Goal: Task Accomplishment & Management: Manage account settings

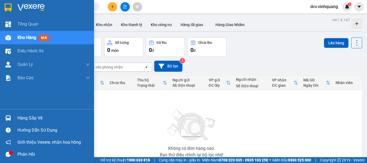
click at [26, 117] on div "Hàng sắp về" at bounding box center [53, 118] width 72 height 8
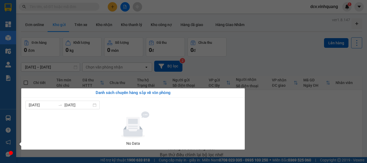
click at [268, 48] on section "Kết quả tìm kiếm ( 0 ) Bộ lọc No Data dcv.vinhquang 1 Tổng Quan Kho hàng mới Đi…" at bounding box center [183, 81] width 367 height 163
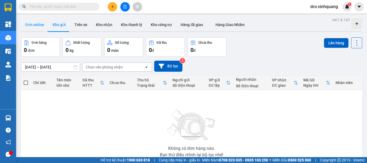
click at [37, 21] on button "Đơn online" at bounding box center [34, 24] width 27 height 13
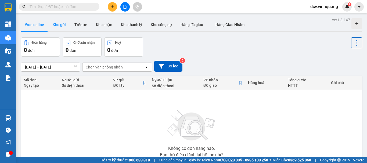
click at [58, 26] on button "Kho gửi" at bounding box center [59, 24] width 22 height 13
type input "13/10/2025 – 15/10/2025"
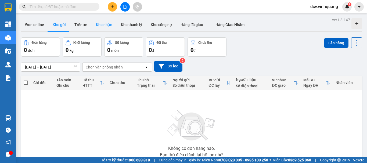
click at [108, 25] on button "Kho nhận" at bounding box center [104, 24] width 25 height 13
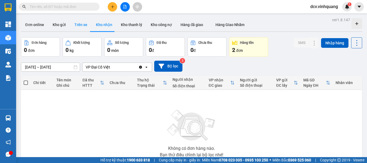
click at [71, 26] on button "Trên xe" at bounding box center [80, 24] width 21 height 13
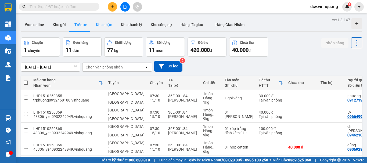
click at [98, 21] on button "Kho nhận" at bounding box center [104, 24] width 25 height 13
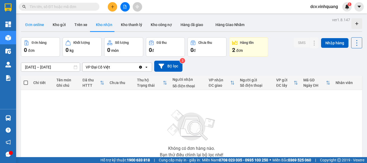
click at [37, 23] on button "Đơn online" at bounding box center [34, 24] width 27 height 13
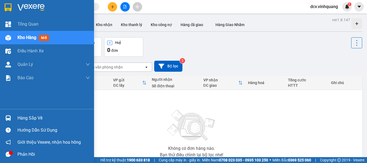
click at [19, 114] on div "Hàng sắp về" at bounding box center [53, 118] width 72 height 8
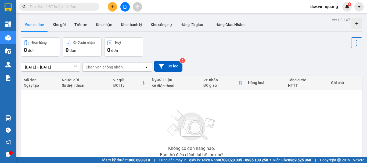
click at [237, 58] on section "Kết quả tìm kiếm ( 0 ) Bộ lọc No Data dcv.vinhquang 1 Tổng Quan Kho hàng mới Đi…" at bounding box center [183, 81] width 367 height 163
click at [81, 8] on input "text" at bounding box center [61, 7] width 63 height 6
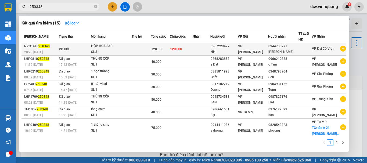
type input "250348"
click at [139, 46] on td at bounding box center [142, 49] width 20 height 13
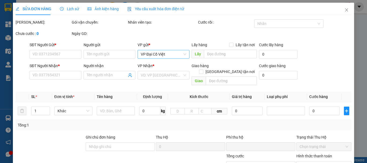
type input "0967229477"
type input "NHI"
type input "0944730273"
type input "bảo linh"
type input "0"
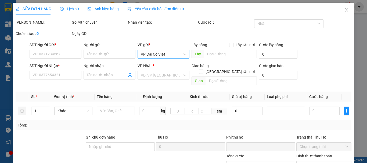
type input "120.000"
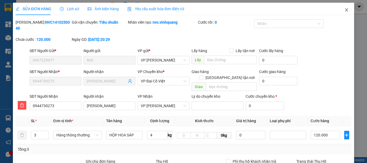
click at [340, 8] on span "Close" at bounding box center [346, 10] width 15 height 15
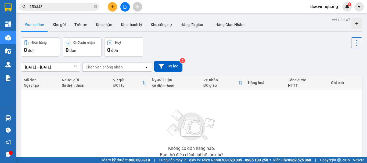
click at [68, 7] on input "250348" at bounding box center [61, 7] width 63 height 6
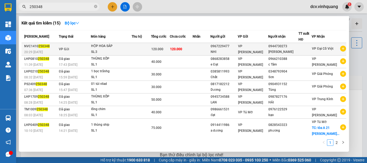
click at [141, 49] on td at bounding box center [142, 49] width 20 height 13
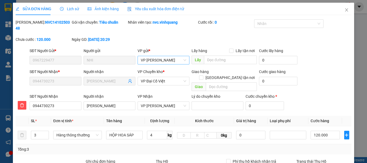
type input "0967229477"
type input "NHI"
type input "0944730273"
type input "bảo linh"
type input "0"
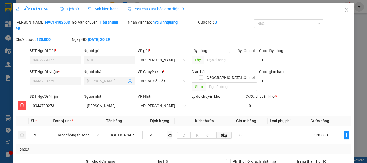
type input "120.000"
click at [344, 10] on icon "close" at bounding box center [346, 10] width 4 height 4
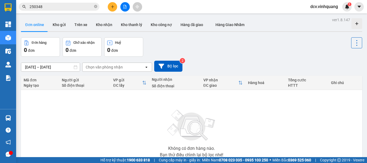
click at [79, 6] on input "250348" at bounding box center [61, 7] width 63 height 6
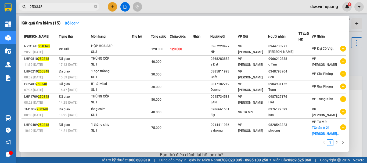
click at [72, 8] on input "250348" at bounding box center [61, 7] width 63 height 6
click at [73, 8] on input "250348" at bounding box center [61, 7] width 63 height 6
click at [58, 5] on input "250348" at bounding box center [61, 7] width 63 height 6
drag, startPoint x: 78, startPoint y: 13, endPoint x: 78, endPoint y: 9, distance: 3.5
click at [78, 13] on div at bounding box center [183, 81] width 367 height 163
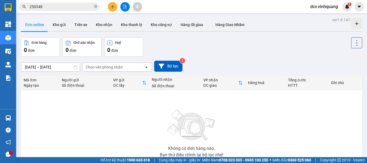
click at [78, 9] on input "250348" at bounding box center [61, 7] width 63 height 6
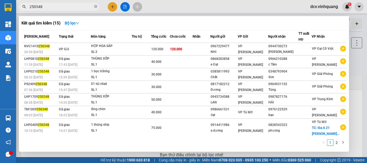
click at [69, 8] on input "250348" at bounding box center [61, 7] width 63 height 6
click at [59, 7] on input "250348" at bounding box center [61, 7] width 63 height 6
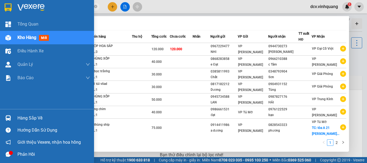
drag, startPoint x: 17, startPoint y: 117, endPoint x: 24, endPoint y: 115, distance: 7.0
click at [17, 117] on div "Hàng sắp về" at bounding box center [47, 118] width 94 height 12
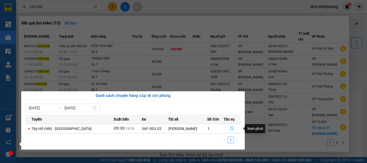
click at [231, 129] on icon "file-done" at bounding box center [232, 128] width 4 height 4
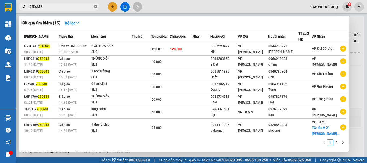
click at [95, 6] on icon "close-circle" at bounding box center [95, 6] width 3 height 3
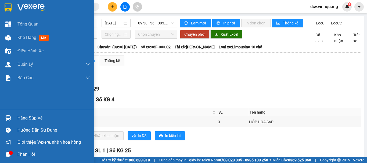
click at [13, 117] on div "Hàng sắp về" at bounding box center [47, 118] width 94 height 12
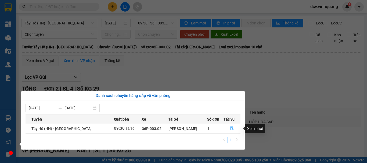
click at [230, 128] on icon "file-done" at bounding box center [232, 128] width 4 height 4
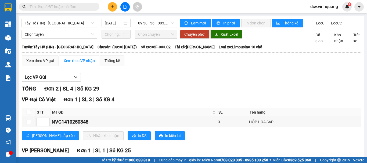
click at [346, 37] on label "Trên xe" at bounding box center [354, 38] width 16 height 12
click at [346, 37] on input "Trên xe" at bounding box center [348, 35] width 4 height 4
checkbox input "true"
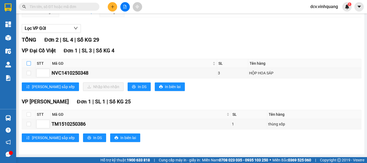
click at [28, 64] on input "checkbox" at bounding box center [29, 63] width 4 height 4
checkbox input "true"
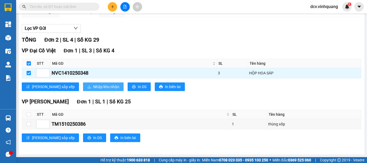
click at [93, 86] on span "Nhập kho nhận" at bounding box center [106, 87] width 26 height 6
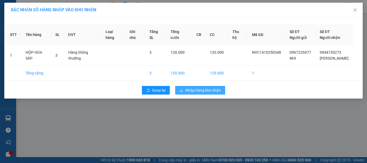
drag, startPoint x: 210, startPoint y: 90, endPoint x: 213, endPoint y: 91, distance: 2.9
click at [210, 90] on span "Nhập hàng kho nhận" at bounding box center [202, 90] width 35 height 6
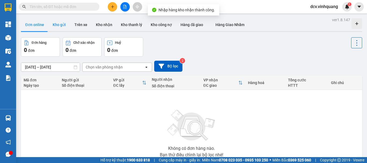
click at [57, 26] on button "Kho gửi" at bounding box center [59, 24] width 22 height 13
type input "13/10/2025 – 15/10/2025"
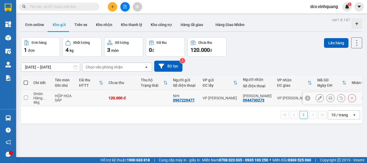
click at [156, 100] on td at bounding box center [154, 98] width 32 height 16
checkbox input "true"
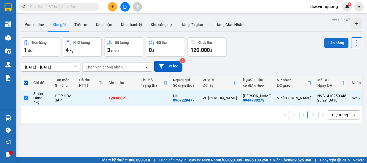
click at [332, 44] on button "Lên hàng" at bounding box center [336, 43] width 24 height 10
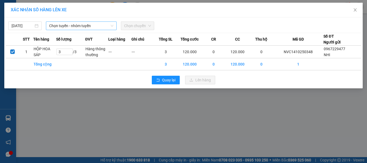
click at [80, 21] on div "Chọn tuyến - nhóm tuyến" at bounding box center [81, 25] width 71 height 9
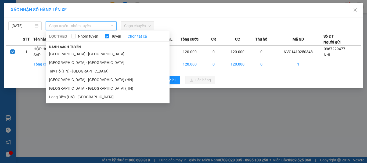
click at [63, 63] on li "Hà Nội - Thanh Hóa" at bounding box center [107, 62] width 123 height 9
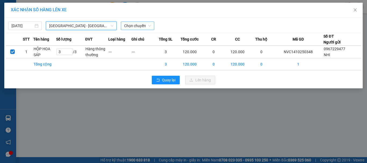
click at [128, 25] on span "Chọn chuyến" at bounding box center [137, 26] width 27 height 8
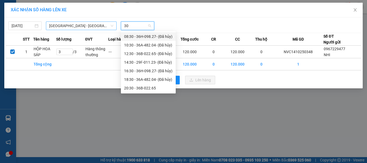
type input "3"
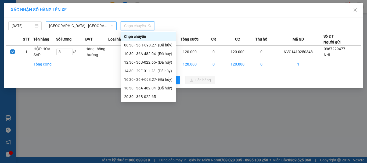
click at [78, 24] on span "Hà Nội - Thanh Hóa" at bounding box center [81, 26] width 64 height 8
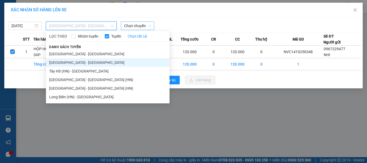
click at [72, 71] on li "Tây Hồ (HN) - Thanh Hóa" at bounding box center [107, 71] width 123 height 9
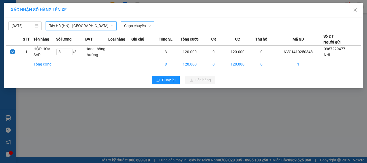
click at [137, 26] on span "Chọn chuyến" at bounding box center [137, 26] width 27 height 8
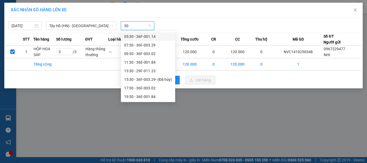
type input "302"
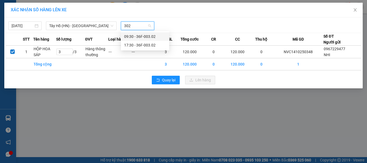
click at [142, 36] on div "09:30 - 36F-003.02" at bounding box center [145, 37] width 42 height 6
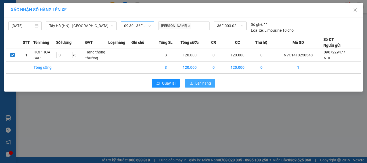
click at [205, 83] on span "Lên hàng" at bounding box center [203, 83] width 16 height 6
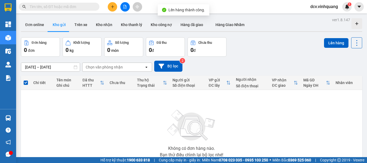
click at [295, 53] on div "Đơn hàng 0 đơn Khối lượng 0 kg Số lượng 0 món Đã thu 0 đ Chưa thu 0 đ Lên hàng" at bounding box center [191, 46] width 341 height 19
